Goal: Information Seeking & Learning: Learn about a topic

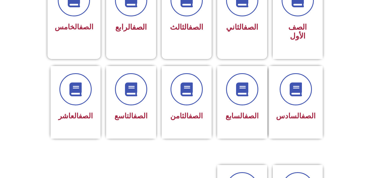
scroll to position [178, 0]
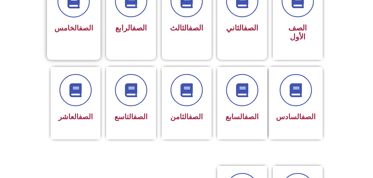
click at [75, 22] on div "الصف الخامس" at bounding box center [73, 29] width 39 height 14
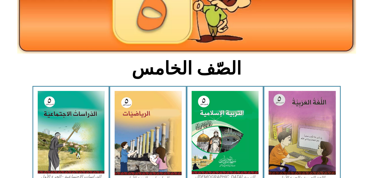
scroll to position [108, 0]
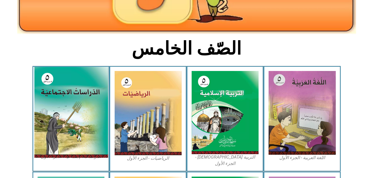
click at [75, 102] on img at bounding box center [71, 112] width 74 height 91
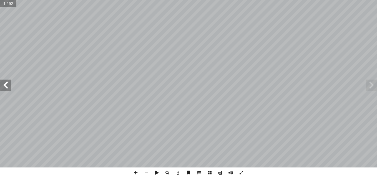
click at [6, 83] on span at bounding box center [5, 85] width 11 height 11
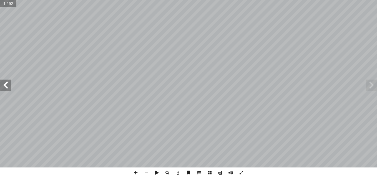
click at [6, 83] on span at bounding box center [5, 85] width 11 height 11
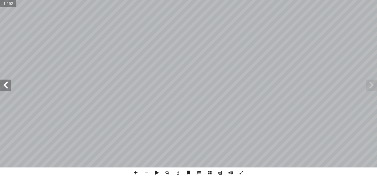
click at [6, 83] on span at bounding box center [5, 85] width 11 height 11
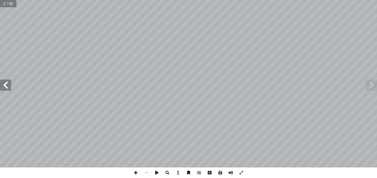
click at [6, 83] on span at bounding box center [5, 85] width 11 height 11
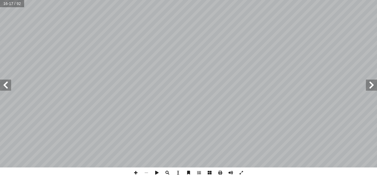
click at [6, 83] on span at bounding box center [5, 85] width 11 height 11
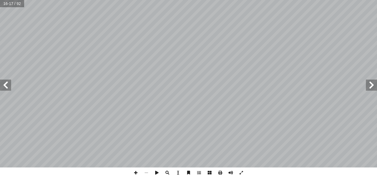
click at [6, 83] on span at bounding box center [5, 85] width 11 height 11
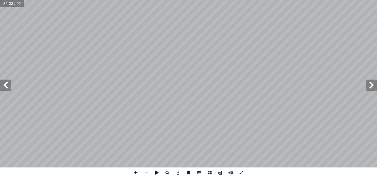
click at [6, 83] on span at bounding box center [5, 85] width 11 height 11
click at [374, 87] on span at bounding box center [371, 85] width 11 height 11
click at [7, 87] on span at bounding box center [5, 85] width 11 height 11
click at [4, 87] on span at bounding box center [5, 85] width 11 height 11
click at [4, 86] on span at bounding box center [5, 85] width 11 height 11
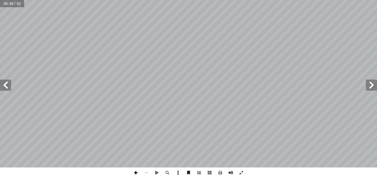
click at [134, 173] on span at bounding box center [135, 173] width 11 height 11
click at [146, 174] on span at bounding box center [146, 173] width 11 height 11
click at [371, 84] on span at bounding box center [371, 85] width 11 height 11
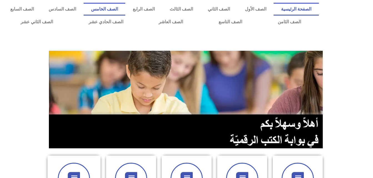
click at [125, 6] on link "الصف الخامس" at bounding box center [104, 9] width 42 height 13
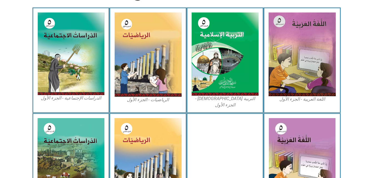
scroll to position [175, 0]
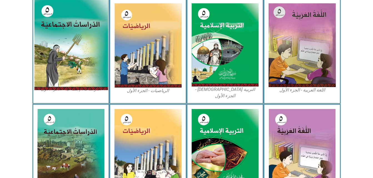
click at [80, 45] on img at bounding box center [71, 44] width 74 height 91
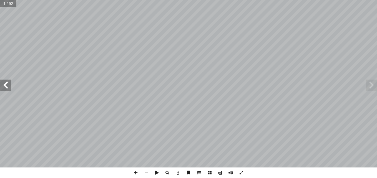
click at [6, 87] on span at bounding box center [5, 85] width 11 height 11
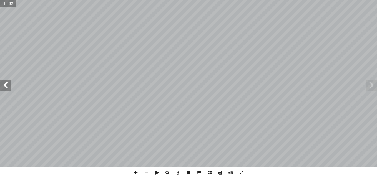
click at [6, 87] on span at bounding box center [5, 85] width 11 height 11
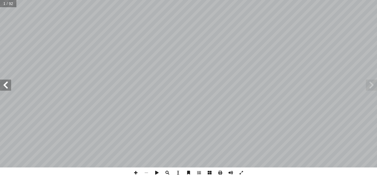
click at [6, 87] on span at bounding box center [5, 85] width 11 height 11
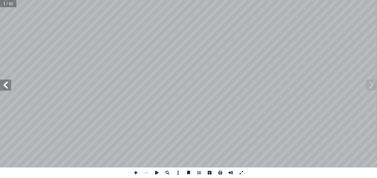
click at [6, 87] on span at bounding box center [5, 85] width 11 height 11
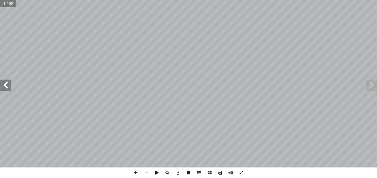
click at [6, 87] on span at bounding box center [5, 85] width 11 height 11
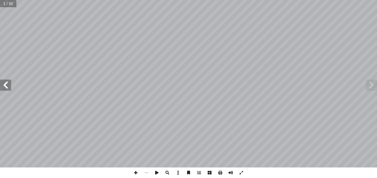
click at [6, 87] on span at bounding box center [5, 85] width 11 height 11
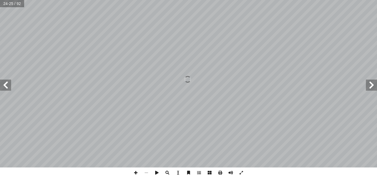
click at [6, 87] on span at bounding box center [5, 85] width 11 height 11
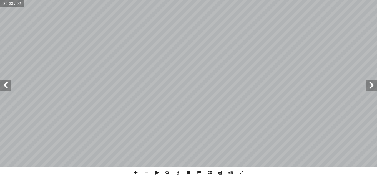
click at [6, 87] on span at bounding box center [5, 85] width 11 height 11
click at [373, 89] on span at bounding box center [371, 85] width 11 height 11
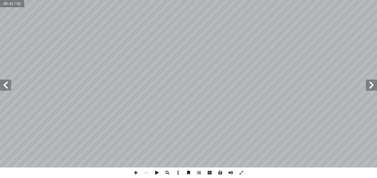
click at [373, 89] on span at bounding box center [371, 85] width 11 height 11
click at [7, 87] on span at bounding box center [5, 85] width 11 height 11
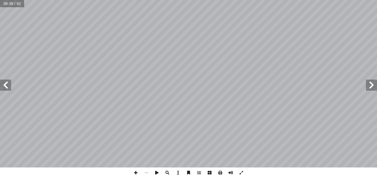
click at [5, 85] on span at bounding box center [5, 85] width 11 height 11
click at [4, 85] on span at bounding box center [5, 85] width 11 height 11
click at [4, 83] on span at bounding box center [5, 85] width 11 height 11
click at [5, 85] on span at bounding box center [5, 85] width 11 height 11
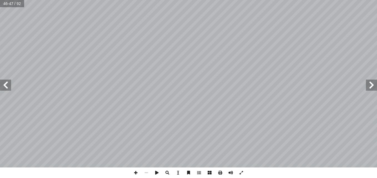
click at [7, 86] on span at bounding box center [5, 85] width 11 height 11
click at [6, 84] on span at bounding box center [5, 85] width 11 height 11
click at [3, 82] on span at bounding box center [5, 85] width 11 height 11
click at [4, 86] on span at bounding box center [5, 85] width 11 height 11
click at [3, 81] on span at bounding box center [5, 85] width 11 height 11
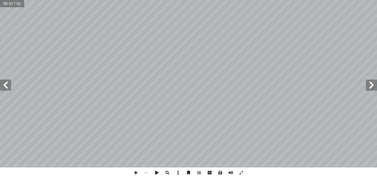
click at [3, 81] on span at bounding box center [5, 85] width 11 height 11
click at [6, 83] on span at bounding box center [5, 85] width 11 height 11
click at [226, 50] on html "الصفحة الرئيسية الصف الأول الصف الثاني الصف الثالث الصف الرابع الصف الخامس الصف…" at bounding box center [188, 25] width 377 height 50
click at [6, 83] on span at bounding box center [5, 85] width 11 height 11
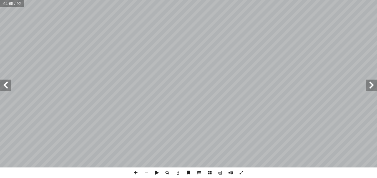
click at [5, 85] on span at bounding box center [5, 85] width 11 height 11
click at [5, 83] on span at bounding box center [5, 85] width 11 height 11
click at [4, 82] on span at bounding box center [5, 85] width 11 height 11
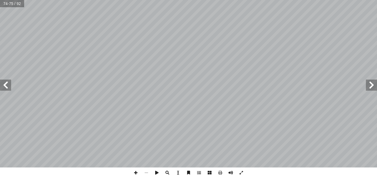
click at [6, 85] on span at bounding box center [5, 85] width 11 height 11
click at [7, 81] on span at bounding box center [5, 85] width 11 height 11
click at [5, 85] on span at bounding box center [5, 85] width 11 height 11
click at [7, 88] on span at bounding box center [5, 85] width 11 height 11
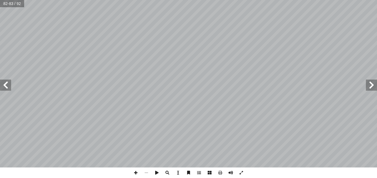
click at [6, 86] on span at bounding box center [5, 85] width 11 height 11
click at [4, 85] on span at bounding box center [5, 85] width 11 height 11
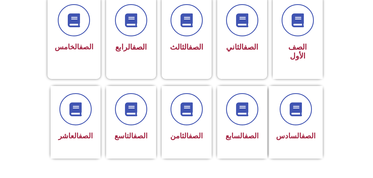
scroll to position [162, 0]
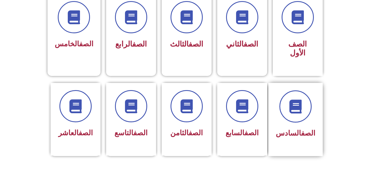
click at [297, 129] on span "الصف السادس" at bounding box center [294, 133] width 39 height 8
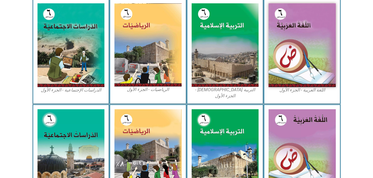
scroll to position [174, 0]
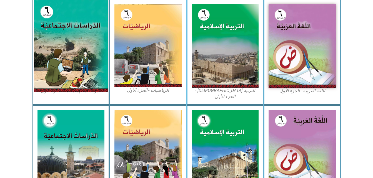
click at [73, 66] on img at bounding box center [71, 46] width 74 height 92
